Goal: Task Accomplishment & Management: Manage account settings

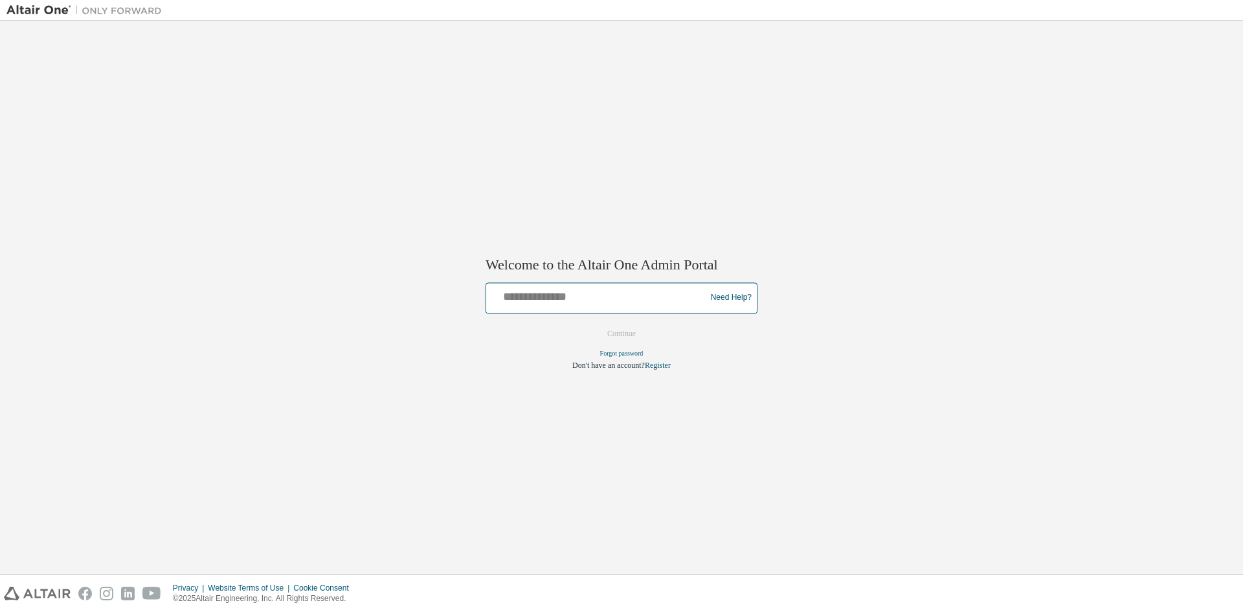
click at [570, 284] on div "Need Help?" at bounding box center [621, 297] width 272 height 31
type input "**********"
click at [612, 330] on button "Continue" at bounding box center [622, 333] width 56 height 19
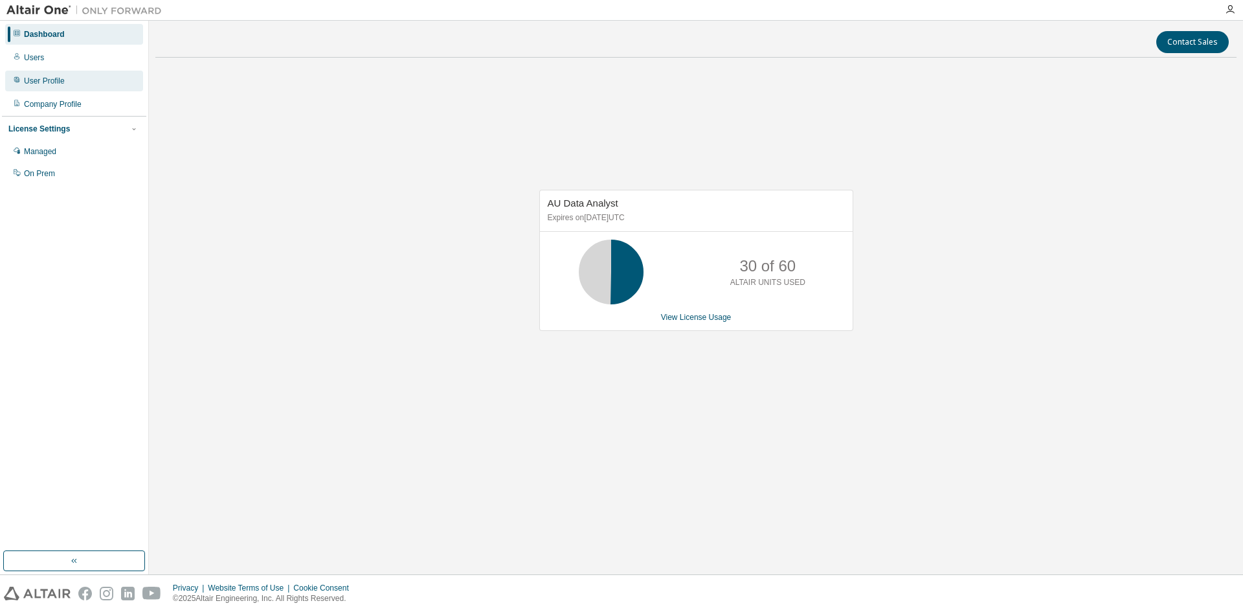
click at [63, 71] on div "User Profile" at bounding box center [74, 81] width 138 height 21
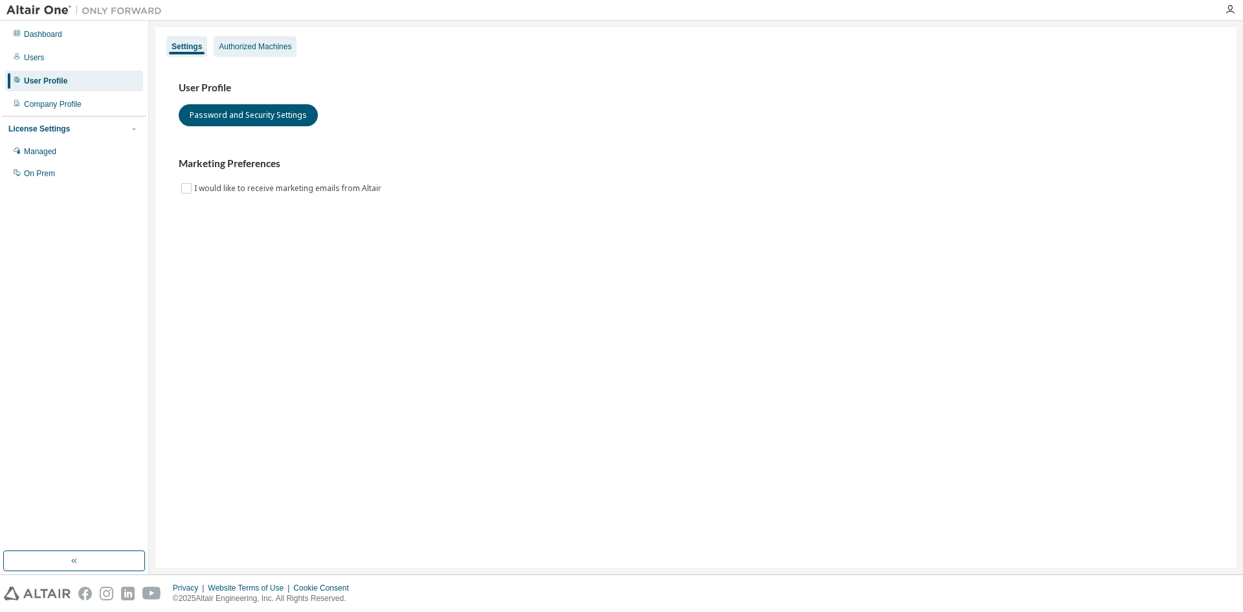
click at [238, 42] on div "Authorized Machines" at bounding box center [255, 46] width 72 height 10
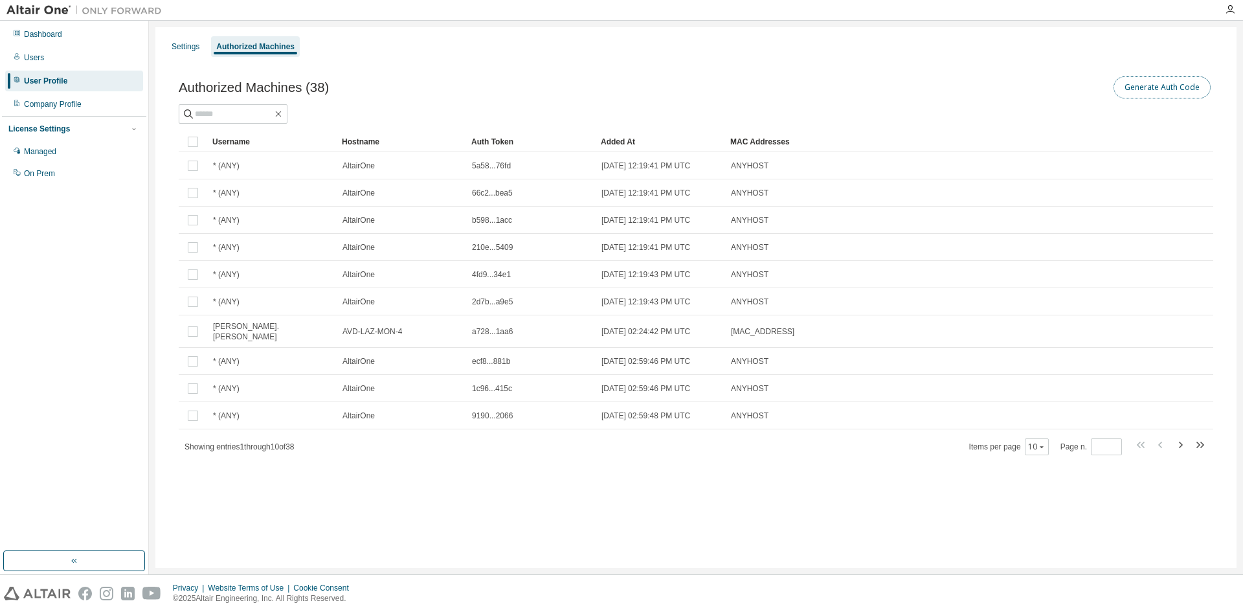
click at [1197, 89] on button "Generate Auth Code" at bounding box center [1161, 87] width 97 height 22
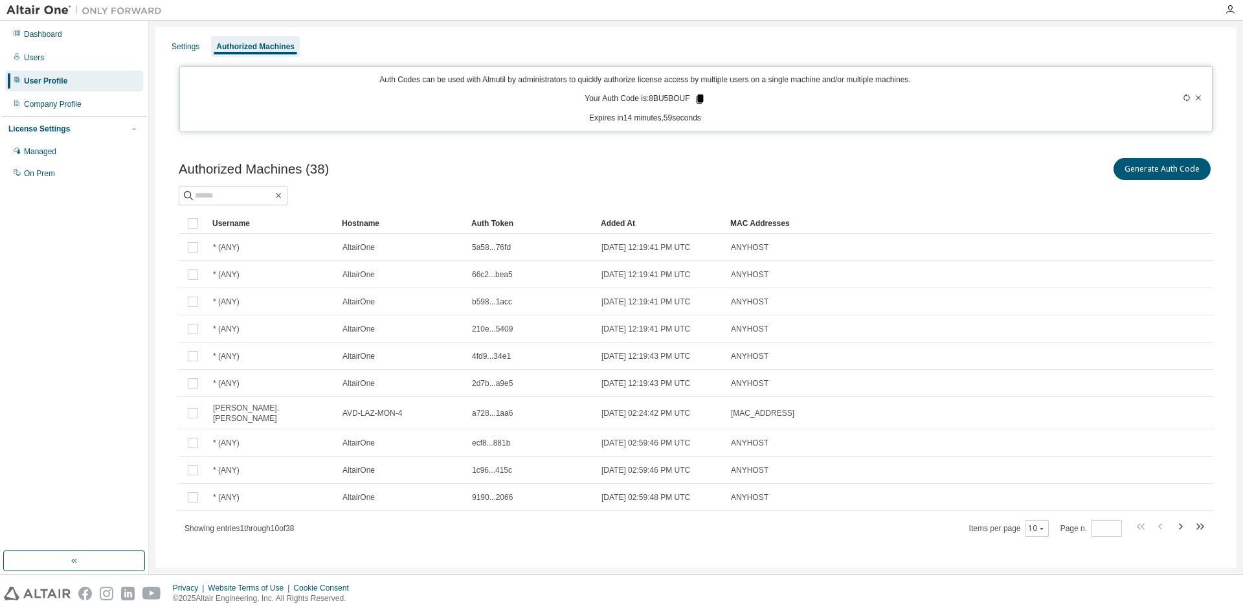
click at [696, 97] on icon at bounding box center [699, 98] width 7 height 9
